Goal: Task Accomplishment & Management: Use online tool/utility

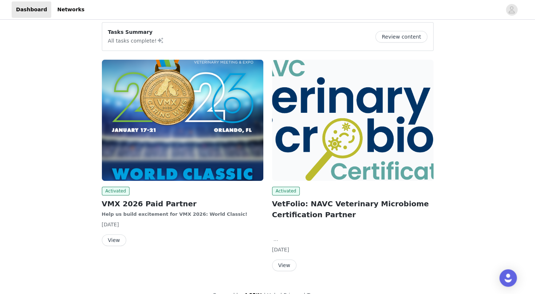
scroll to position [59, 0]
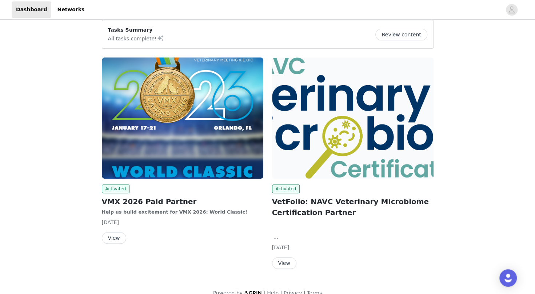
click at [113, 233] on button "View" at bounding box center [114, 238] width 24 height 12
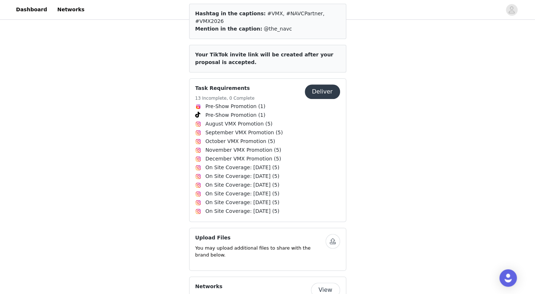
scroll to position [304, 0]
click at [321, 85] on button "Deliver" at bounding box center [322, 92] width 35 height 15
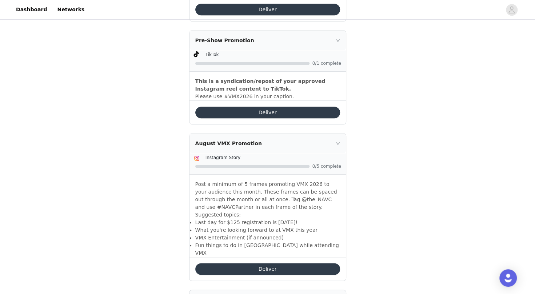
scroll to position [343, 0]
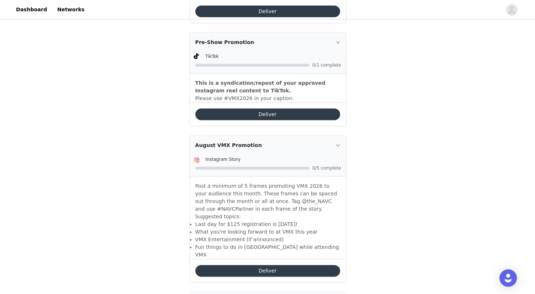
click at [245, 265] on button "Deliver" at bounding box center [267, 271] width 145 height 12
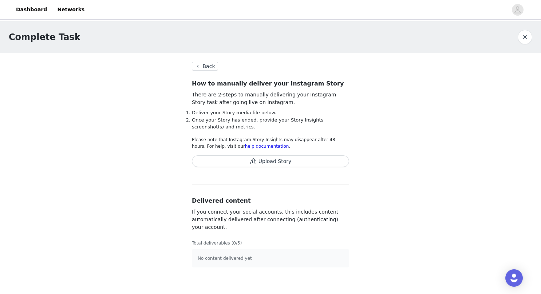
click at [256, 159] on button "Upload Story" at bounding box center [270, 161] width 157 height 12
click at [207, 64] on button "Back" at bounding box center [205, 66] width 26 height 9
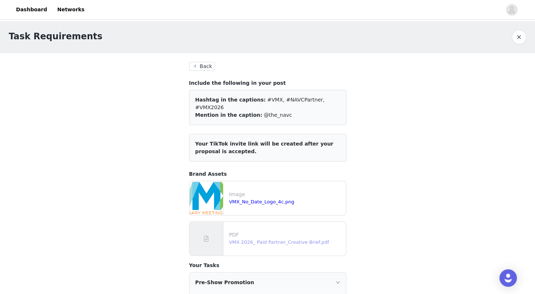
click at [253, 239] on link "VMX 2026_ Paid Partner_Creative Brief.pdf" at bounding box center [279, 241] width 100 height 5
click at [266, 199] on link "VMX_No_Date_Logo_4c.png" at bounding box center [261, 201] width 65 height 5
click at [245, 199] on link "VMX_No_Date_Logo_4c.png" at bounding box center [261, 201] width 65 height 5
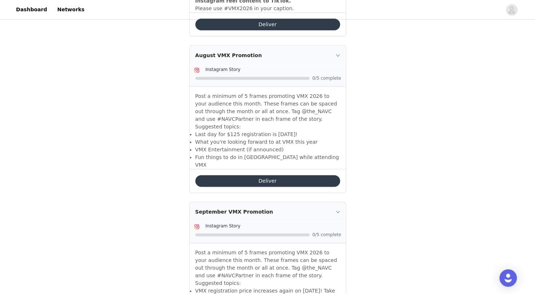
scroll to position [436, 0]
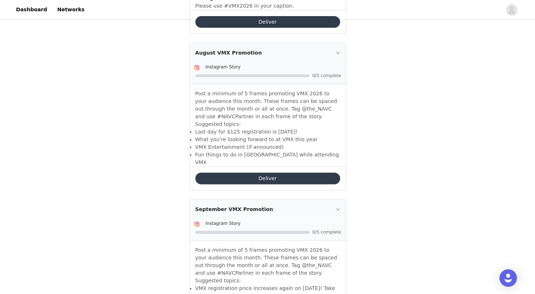
click at [240, 173] on button "Deliver" at bounding box center [267, 179] width 145 height 12
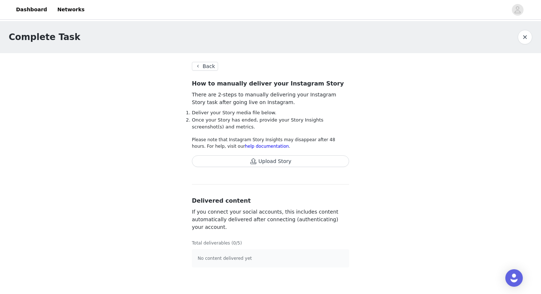
click at [206, 66] on button "Back" at bounding box center [205, 66] width 26 height 9
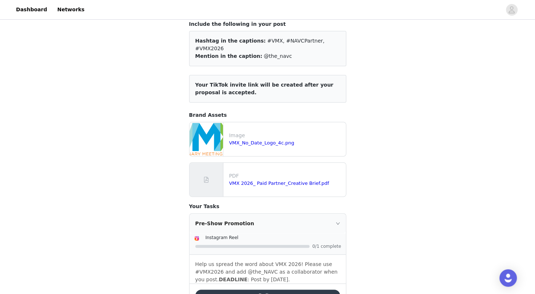
scroll to position [82, 0]
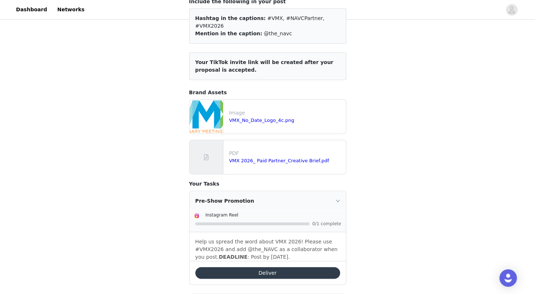
click at [273, 267] on button "Deliver" at bounding box center [267, 273] width 145 height 12
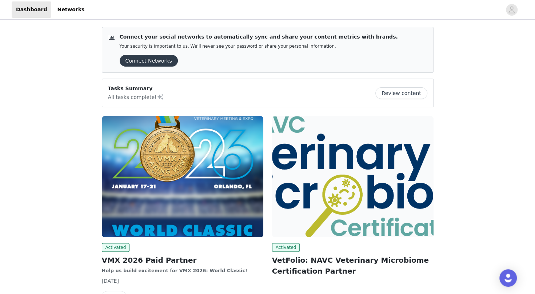
scroll to position [69, 0]
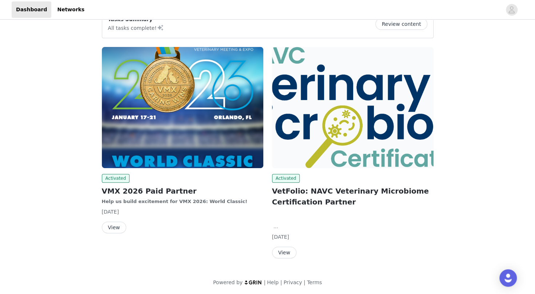
click at [109, 226] on button "View" at bounding box center [114, 228] width 24 height 12
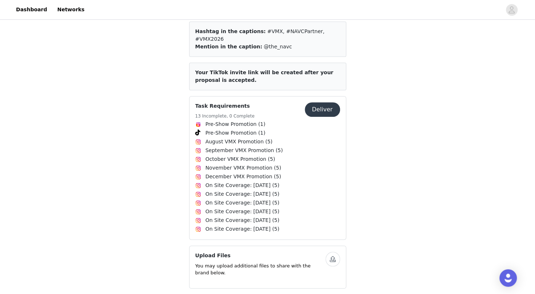
scroll to position [287, 0]
click at [331, 102] on button "Deliver" at bounding box center [322, 109] width 35 height 15
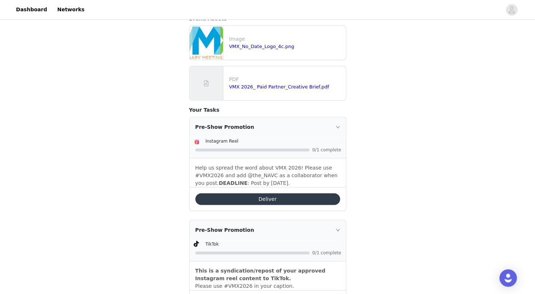
scroll to position [158, 0]
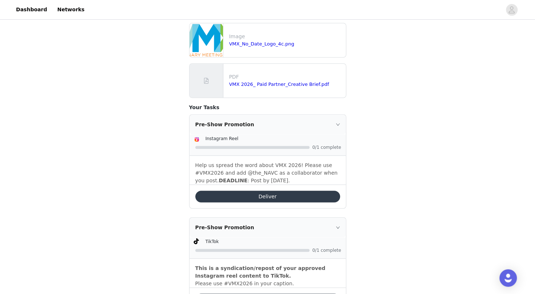
click at [251, 191] on button "Deliver" at bounding box center [267, 197] width 145 height 12
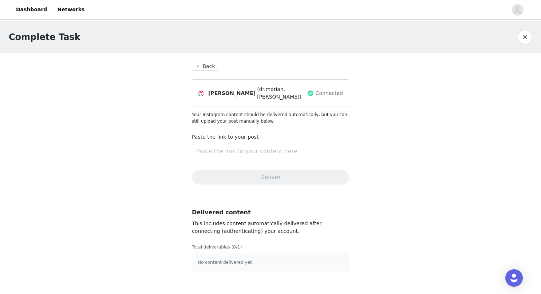
click at [207, 63] on button "Back" at bounding box center [205, 66] width 26 height 9
